Goal: Navigation & Orientation: Find specific page/section

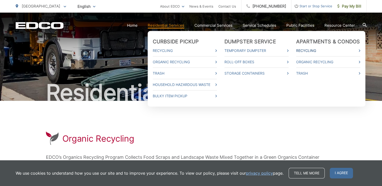
click at [306, 51] on link "Recycling" at bounding box center [328, 51] width 64 height 6
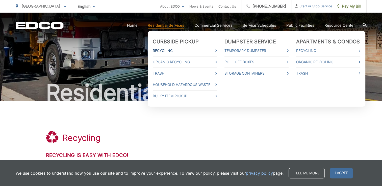
click at [217, 51] on icon at bounding box center [216, 50] width 2 height 3
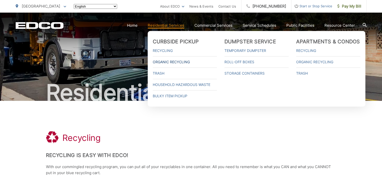
click at [170, 61] on link "Organic Recycling" at bounding box center [185, 62] width 64 height 6
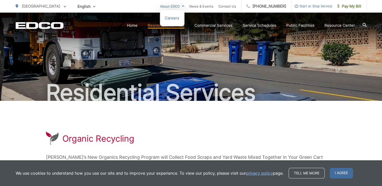
drag, startPoint x: 170, startPoint y: 105, endPoint x: 187, endPoint y: 6, distance: 100.6
click at [184, 6] on link "About EDCO" at bounding box center [172, 6] width 24 height 6
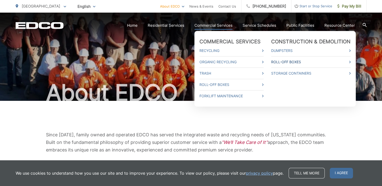
click at [286, 62] on link "Roll-Off Boxes" at bounding box center [310, 62] width 79 height 6
